Goal: Task Accomplishment & Management: Use online tool/utility

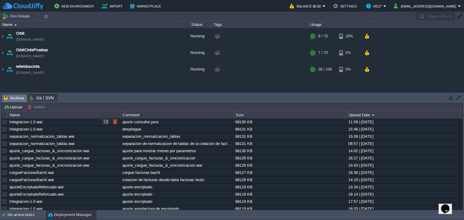
drag, startPoint x: 163, startPoint y: 123, endPoint x: 127, endPoint y: 122, distance: 36.9
click at [127, 122] on div "ajuste consultor.java" at bounding box center [177, 122] width 112 height 7
click at [13, 110] on button "Upload" at bounding box center [14, 106] width 20 height 5
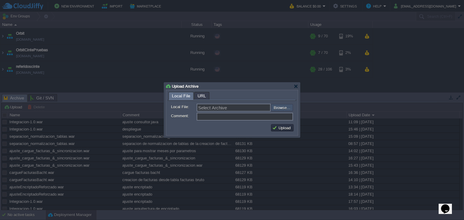
click at [276, 109] on input "file" at bounding box center [255, 107] width 76 height 7
type input "C:\fakepath\Integracion-1.0.war"
type input "Integracion-1.0.war"
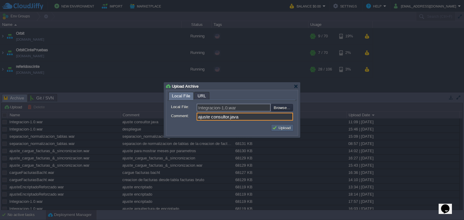
type input "ajuste consultor.java"
click at [275, 130] on button "Upload" at bounding box center [282, 127] width 20 height 5
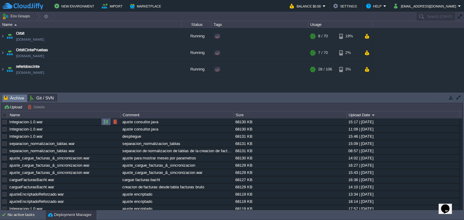
click at [104, 124] on button "button" at bounding box center [105, 121] width 5 height 5
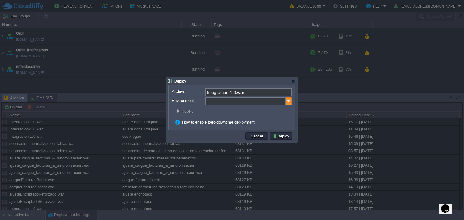
click at [289, 99] on img at bounding box center [289, 102] width 6 height 8
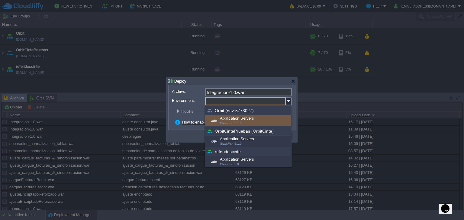
click at [239, 123] on span "GlassFish 5.1.0" at bounding box center [231, 123] width 22 height 3
type input "Application Servers (Orbit (env-5773027))"
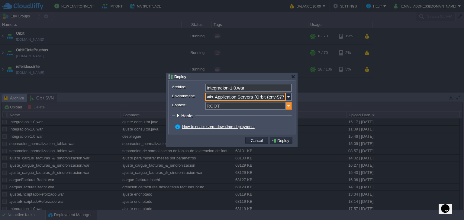
click at [287, 104] on img at bounding box center [289, 106] width 6 height 8
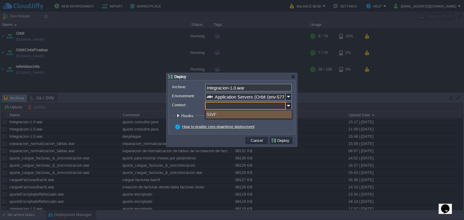
click at [223, 113] on div "SIVF" at bounding box center [249, 115] width 86 height 8
type input "SIVF"
click at [279, 143] on button "Deploy" at bounding box center [281, 140] width 20 height 5
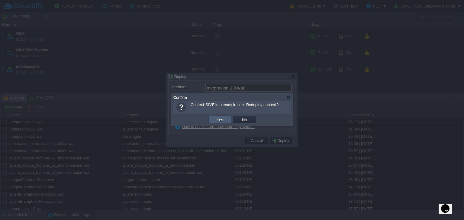
click at [216, 120] on button "Yes" at bounding box center [220, 119] width 10 height 5
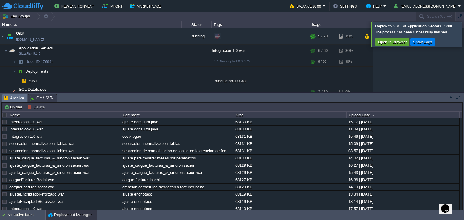
click at [464, 35] on div at bounding box center [471, 34] width 0 height 25
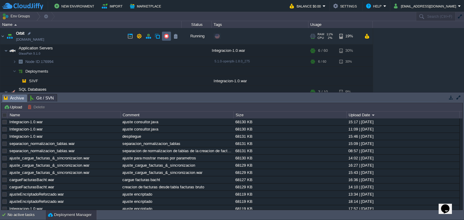
click at [165, 36] on button "button" at bounding box center [166, 36] width 5 height 5
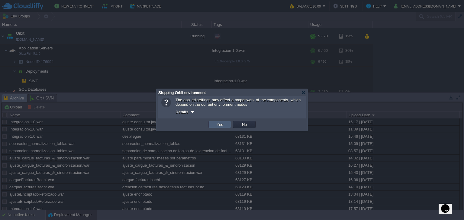
click at [220, 125] on button "Yes" at bounding box center [220, 124] width 10 height 5
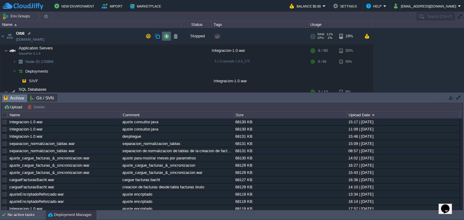
click at [166, 37] on button "button" at bounding box center [166, 36] width 5 height 5
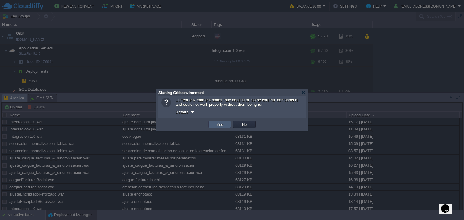
click at [221, 127] on button "Yes" at bounding box center [220, 124] width 10 height 5
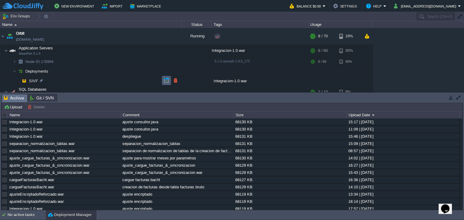
click at [166, 80] on button "button" at bounding box center [166, 80] width 5 height 5
